Goal: Task Accomplishment & Management: Manage account settings

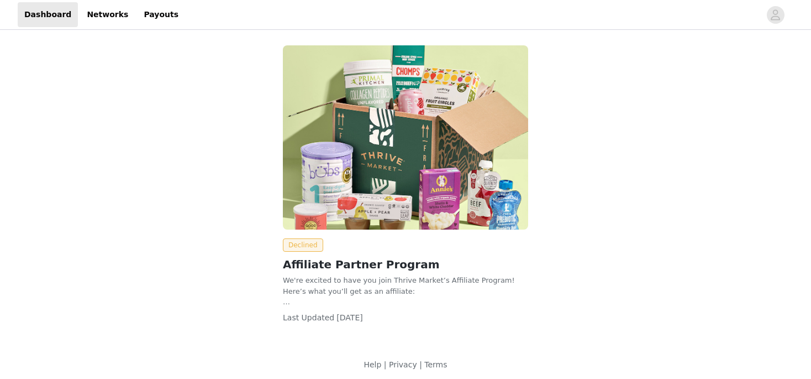
scroll to position [4, 0]
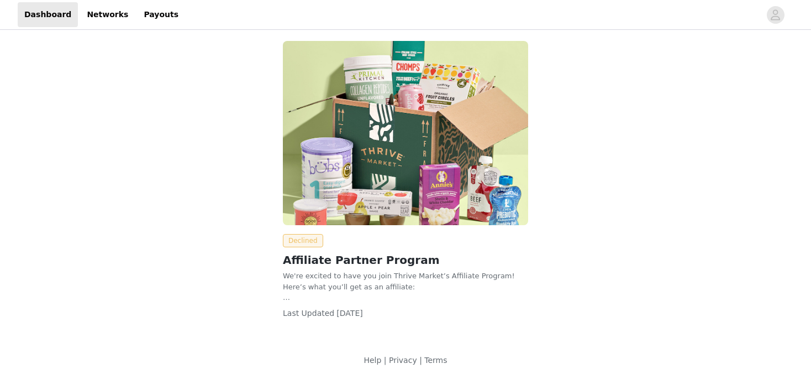
click at [301, 235] on span "Declined" at bounding box center [303, 240] width 40 height 13
click at [106, 18] on link "Networks" at bounding box center [107, 14] width 55 height 25
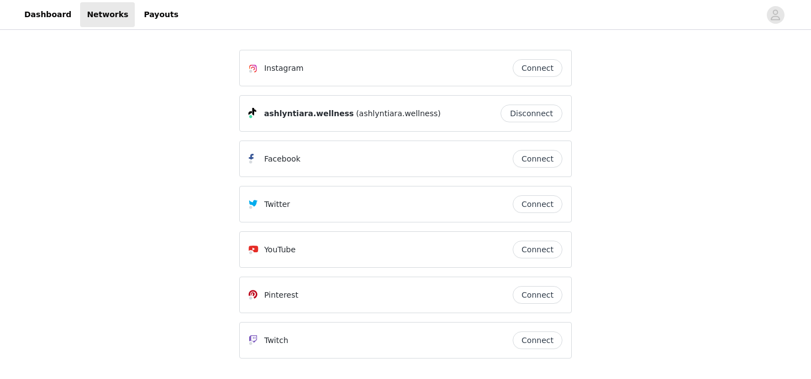
click at [538, 64] on button "Connect" at bounding box center [538, 68] width 50 height 18
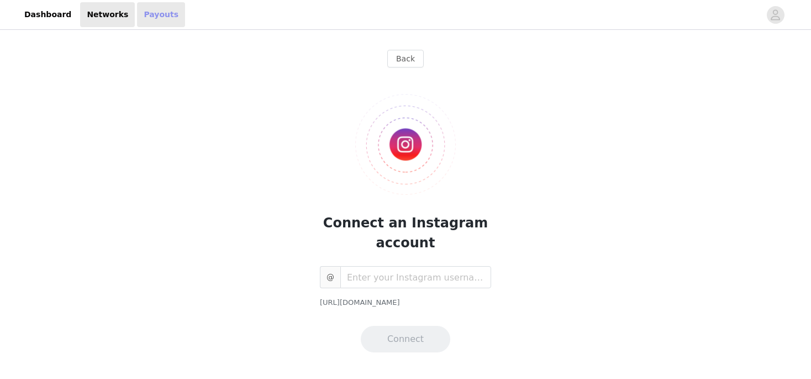
click at [137, 22] on link "Payouts" at bounding box center [161, 14] width 48 height 25
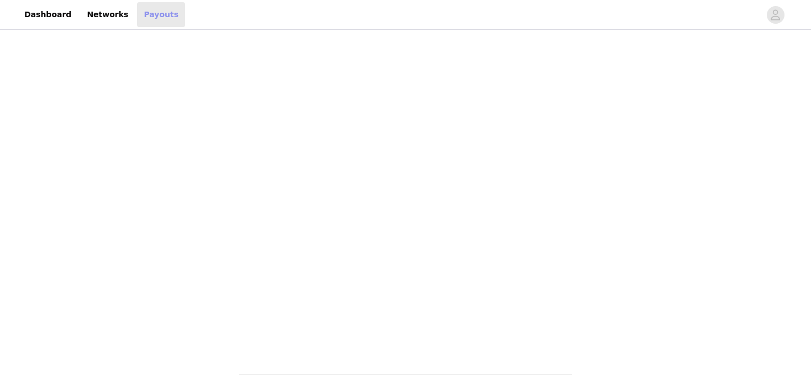
scroll to position [85, 0]
click at [49, 18] on link "Dashboard" at bounding box center [48, 14] width 60 height 25
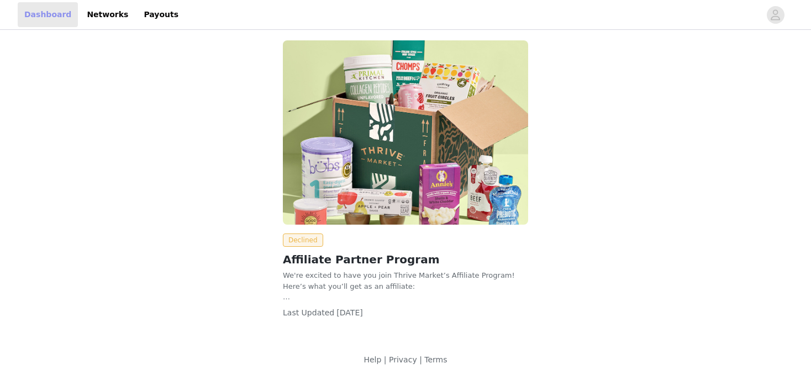
scroll to position [4, 0]
click at [302, 240] on span "Declined" at bounding box center [303, 240] width 40 height 13
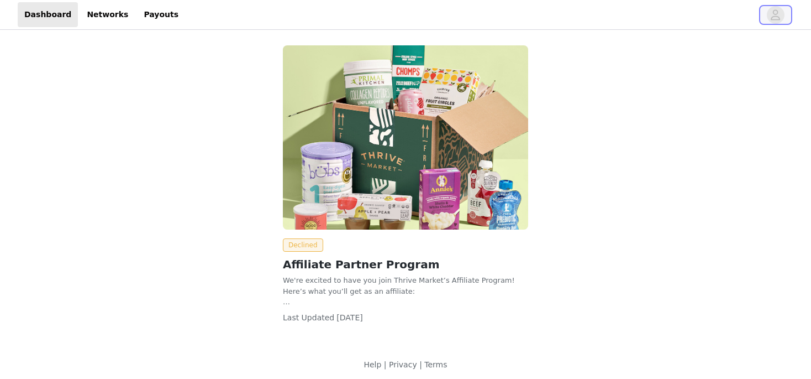
click at [765, 8] on button "button" at bounding box center [775, 15] width 31 height 18
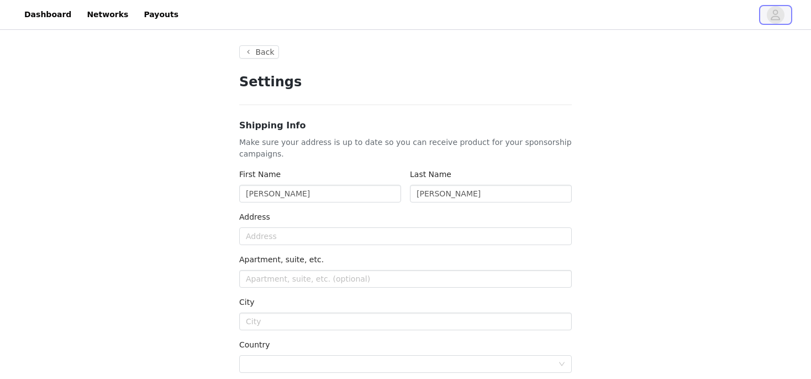
type input "+1 (United States)"
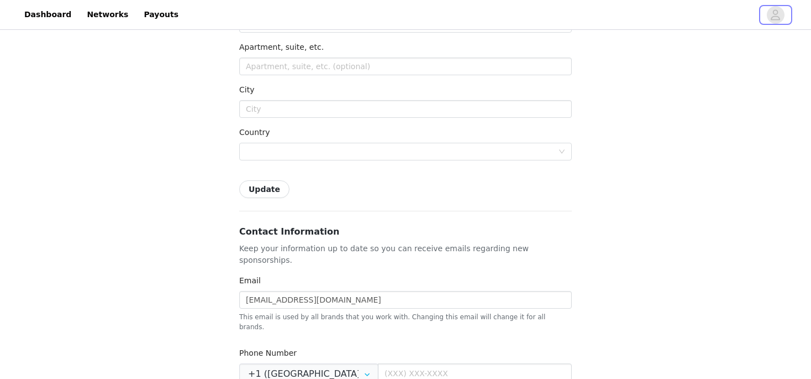
scroll to position [519, 0]
